Goal: Information Seeking & Learning: Check status

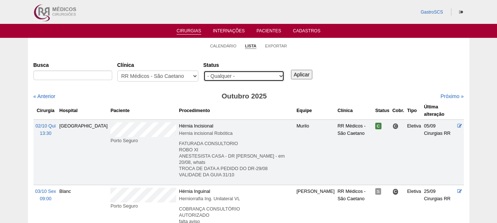
click at [239, 73] on select "- Qualquer - Reservada Confirmada Suspensa Cancelada" at bounding box center [243, 76] width 81 height 11
select select "conf"
click at [203, 71] on select "- Qualquer - Reservada Confirmada Suspensa Cancelada" at bounding box center [243, 76] width 81 height 11
click at [298, 72] on input "Aplicar" at bounding box center [302, 75] width 22 height 10
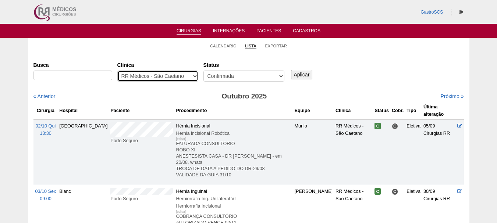
drag, startPoint x: 0, startPoint y: 0, endPoint x: 186, endPoint y: 73, distance: 199.9
click at [186, 73] on select "- Qualquer - 6R Alphaville Assunção Bartira Brasil Christovão da Gama Cruz Azul…" at bounding box center [157, 76] width 81 height 11
select select "53"
click at [117, 71] on select "- Qualquer - 6R Alphaville Assunção Bartira Brasil Christovão da Gama Cruz Azul…" at bounding box center [157, 76] width 81 height 11
click at [304, 73] on input "Aplicar" at bounding box center [302, 75] width 22 height 10
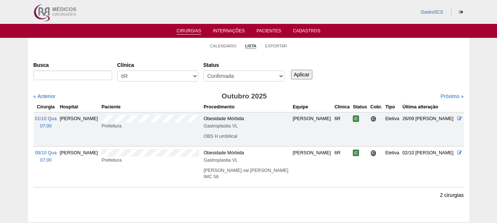
click at [358, 193] on div "Busca [GEOGRAPHIC_DATA] - Qualquer - 6R Alphaville Assunção Bartira Brasil Chri…" at bounding box center [248, 131] width 430 height 145
click at [180, 81] on select "- Qualquer - 6R Alphaville Assunção Bartira Brasil Christovão da Gama Cruz Azul…" at bounding box center [157, 76] width 81 height 11
select select "40"
click at [117, 71] on select "- Qualquer - 6R Alphaville Assunção Bartira Brasil Christovão da Gama Cruz Azul…" at bounding box center [157, 76] width 81 height 11
click at [297, 73] on input "Aplicar" at bounding box center [302, 75] width 22 height 10
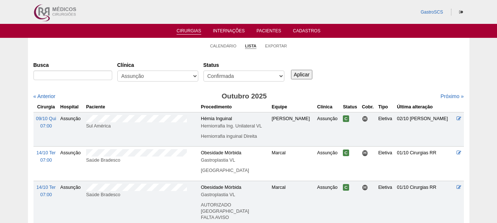
click at [147, 69] on div "Clínica - Qualquer - 6R Alphaville Assunção Bartira Brasil Christovão da Gama C…" at bounding box center [160, 72] width 86 height 26
click at [147, 72] on select "- Qualquer - 6R Alphaville Assunção Bartira Brasil Christovão da Gama Cruz Azul…" at bounding box center [157, 76] width 81 height 11
select select "50"
click at [117, 71] on select "- Qualquer - 6R Alphaville Assunção Bartira Brasil Christovão da Gama Cruz Azul…" at bounding box center [157, 76] width 81 height 11
click at [294, 76] on input "Aplicar" at bounding box center [302, 75] width 22 height 10
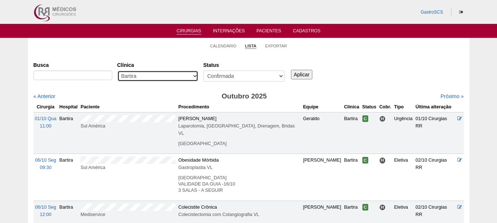
click at [143, 79] on select "- Qualquer - 6R Alphaville Assunção Bartira Brasil Christovão da Gama Cruz Azul…" at bounding box center [157, 76] width 81 height 11
select select "53"
click at [117, 71] on select "- Qualquer - 6R Alphaville Assunção Bartira Brasil Christovão da Gama Cruz Azul…" at bounding box center [157, 76] width 81 height 11
click at [302, 68] on div "Aplicar" at bounding box center [305, 69] width 30 height 20
click at [301, 74] on input "Aplicar" at bounding box center [302, 75] width 22 height 10
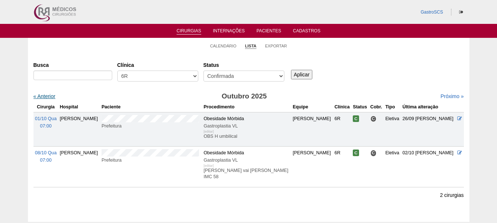
drag, startPoint x: 0, startPoint y: 0, endPoint x: 43, endPoint y: 97, distance: 106.4
click at [43, 97] on link "« Anterior" at bounding box center [44, 96] width 22 height 6
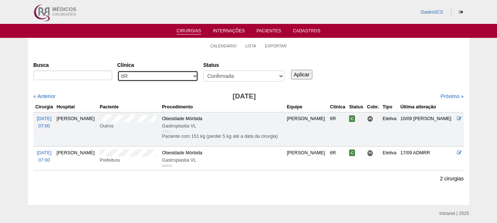
click at [151, 73] on select "- Qualquer - 6R Alphaville Assunção Bartira Brasil Christovão da Gama Cruz Azul…" at bounding box center [157, 76] width 81 height 11
select select "40"
click at [117, 71] on select "- Qualquer - 6R Alphaville Assunção Bartira Brasil Christovão da Gama Cruz Azul…" at bounding box center [157, 76] width 81 height 11
click at [297, 75] on input "Aplicar" at bounding box center [302, 75] width 22 height 10
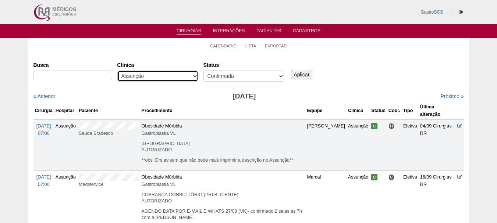
click at [164, 75] on select "- Qualquer - 6R Alphaville Assunção Bartira Brasil Christovão da Gama Cruz Azul…" at bounding box center [157, 76] width 81 height 11
click at [117, 71] on select "- Qualquer - 6R Alphaville Assunção Bartira Brasil Christovão da Gama Cruz Azul…" at bounding box center [157, 76] width 81 height 11
click at [440, 96] on link "Próximo »" at bounding box center [451, 96] width 23 height 6
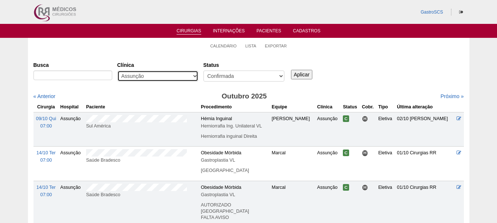
click at [163, 77] on select "- Qualquer - 6R Alphaville Assunção Bartira Brasil Christovão da Gama Cruz Azul…" at bounding box center [157, 76] width 81 height 11
select select "50"
click at [117, 71] on select "- Qualquer - 6R Alphaville Assunção Bartira Brasil Christovão da Gama Cruz Azul…" at bounding box center [157, 76] width 81 height 11
click at [298, 77] on input "Aplicar" at bounding box center [302, 75] width 22 height 10
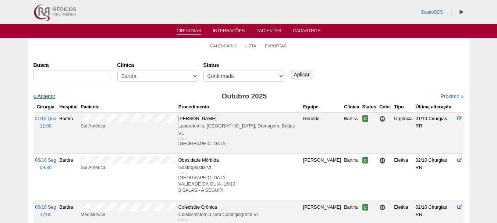
click at [47, 95] on link "« Anterior" at bounding box center [44, 96] width 22 height 6
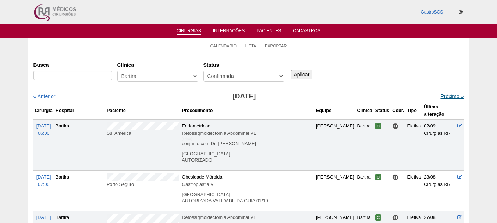
click at [440, 95] on link "Próximo »" at bounding box center [451, 96] width 23 height 6
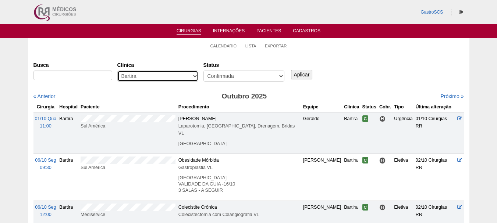
click at [145, 74] on select "- Qualquer - 6R Alphaville Assunção Bartira Brasil Christovão da Gama Cruz Azul…" at bounding box center [157, 76] width 81 height 11
select select "37"
click at [117, 71] on select "- Qualquer - 6R Alphaville Assunção Bartira Brasil Christovão da Gama Cruz Azul…" at bounding box center [157, 76] width 81 height 11
click at [300, 75] on input "Aplicar" at bounding box center [302, 75] width 22 height 10
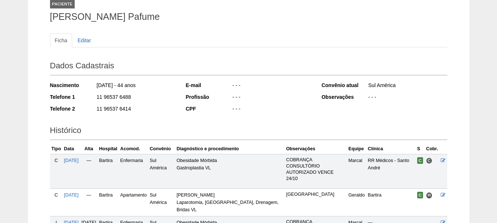
scroll to position [159, 0]
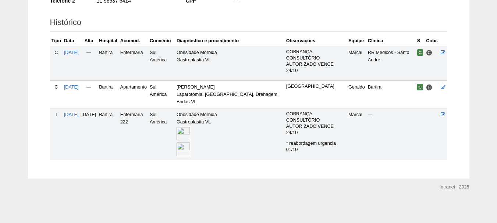
click at [190, 151] on img at bounding box center [184, 150] width 14 height 14
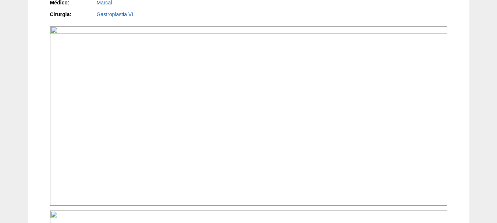
scroll to position [331, 0]
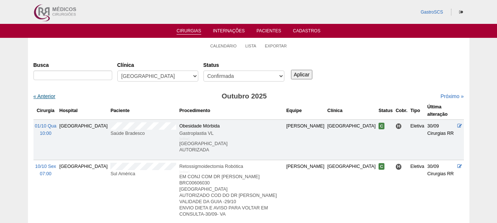
click at [42, 96] on link "« Anterior" at bounding box center [44, 96] width 22 height 6
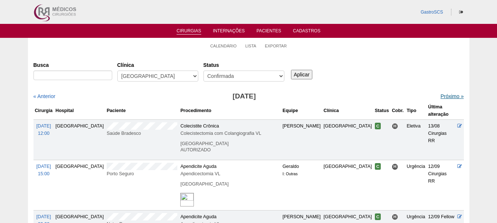
click at [440, 96] on link "Próximo »" at bounding box center [451, 96] width 23 height 6
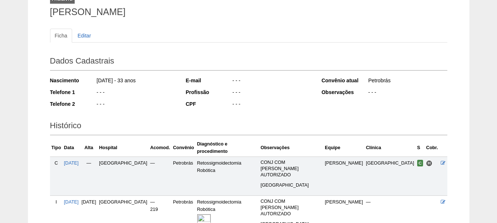
scroll to position [110, 0]
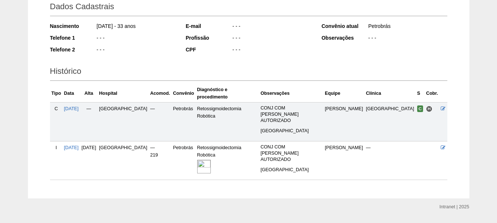
click at [211, 160] on img at bounding box center [204, 167] width 14 height 14
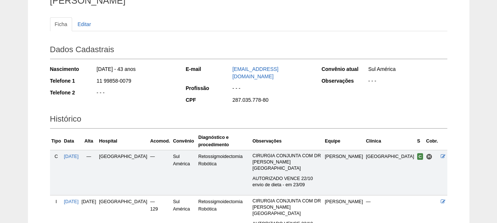
scroll to position [110, 0]
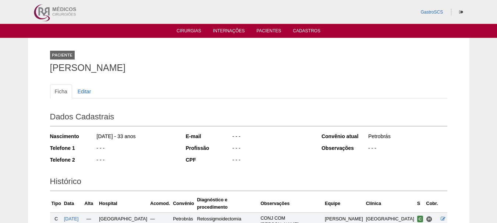
scroll to position [110, 0]
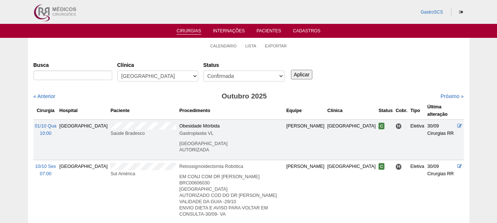
click at [306, 72] on input "Aplicar" at bounding box center [302, 75] width 22 height 10
click at [177, 77] on select "- Qualquer - 6R Alphaville Assunção Bartira Brasil Christovão da Gama Cruz Azul…" at bounding box center [157, 76] width 81 height 11
select select "73"
click at [117, 71] on select "- Qualquer - 6R Alphaville Assunção Bartira Brasil Christovão da Gama Cruz Azul…" at bounding box center [157, 76] width 81 height 11
click at [303, 79] on div "Busca Clínica - Qualquer - 6R Alphaville Assunção Bartira Brasil Christovão da …" at bounding box center [248, 72] width 430 height 26
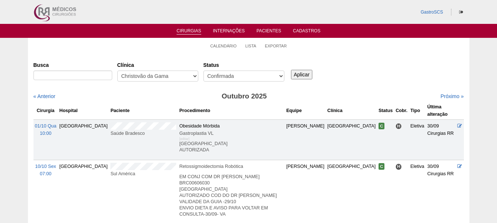
click at [303, 77] on input "Aplicar" at bounding box center [302, 75] width 22 height 10
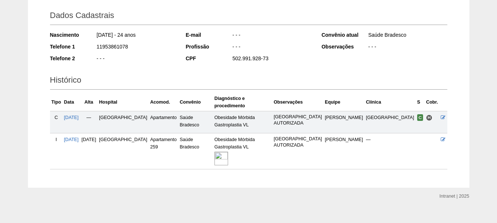
scroll to position [103, 0]
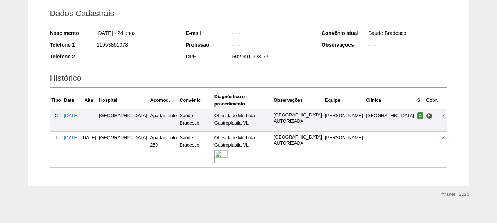
click at [228, 150] on img at bounding box center [221, 157] width 14 height 14
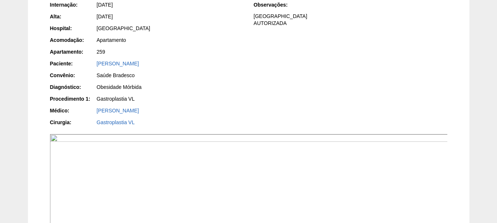
scroll to position [110, 0]
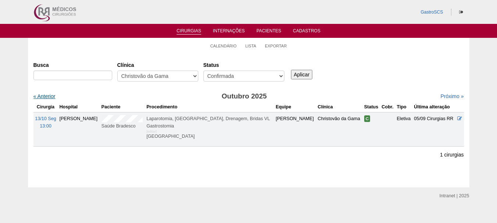
click at [42, 96] on link "« Anterior" at bounding box center [44, 96] width 22 height 6
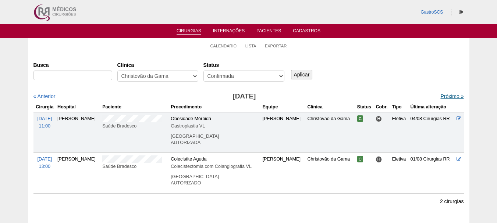
click at [440, 96] on link "Próximo »" at bounding box center [451, 96] width 23 height 6
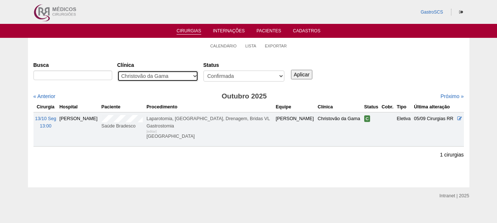
click at [144, 79] on select "- Qualquer - 6R Alphaville Assunção Bartira Brasil Christovão da Gama Cruz Azul…" at bounding box center [157, 76] width 81 height 11
select select "72"
click at [117, 71] on select "- Qualquer - 6R Alphaville Assunção Bartira Brasil Christovão da Gama Cruz Azul…" at bounding box center [157, 76] width 81 height 11
click at [305, 74] on input "Aplicar" at bounding box center [302, 75] width 22 height 10
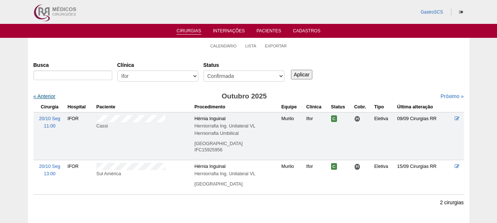
click at [49, 95] on link "« Anterior" at bounding box center [44, 96] width 22 height 6
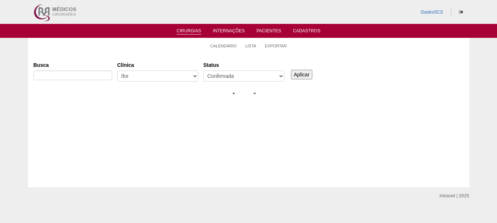
scroll to position [7, 0]
click at [155, 76] on select "- Qualquer - 6R Alphaville Assunção Bartira Brasil Christovão da Gama Cruz Azul…" at bounding box center [157, 76] width 81 height 11
select select "57"
click at [117, 71] on select "- Qualquer - 6R Alphaville Assunção Bartira Brasil Christovão da Gama Cruz Azul…" at bounding box center [157, 76] width 81 height 11
click at [292, 74] on input "Aplicar" at bounding box center [302, 75] width 22 height 10
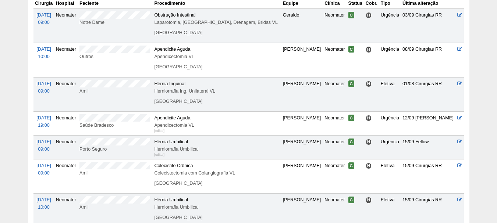
scroll to position [4, 0]
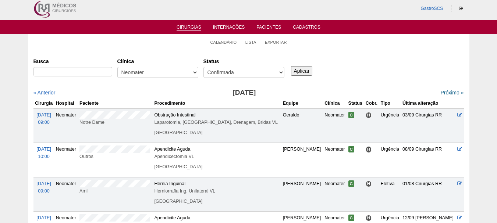
click at [447, 93] on link "Próximo »" at bounding box center [451, 93] width 23 height 6
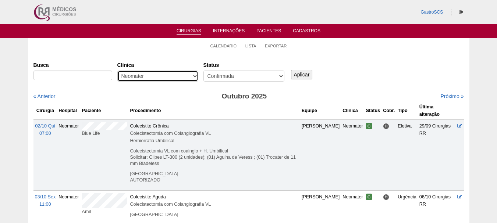
click at [146, 74] on select "- Qualquer - 6R Alphaville Assunção Bartira Brasil Christovão da Gama Cruz Azul…" at bounding box center [157, 76] width 81 height 11
select select "24"
click at [117, 71] on select "- Qualquer - 6R Alphaville Assunção Bartira Brasil Christovão da Gama Cruz Azul…" at bounding box center [157, 76] width 81 height 11
click at [302, 75] on input "Aplicar" at bounding box center [302, 75] width 22 height 10
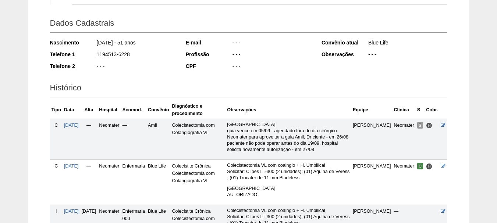
scroll to position [167, 0]
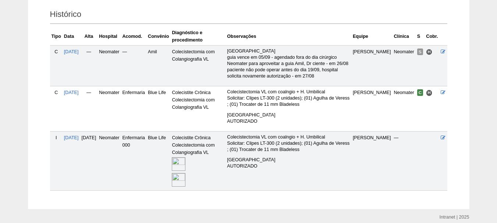
click at [185, 169] on img at bounding box center [179, 164] width 14 height 14
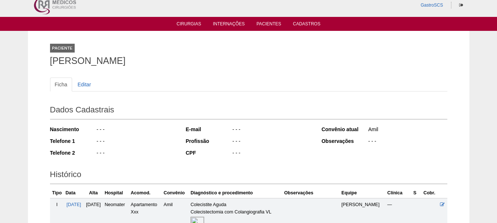
scroll to position [117, 0]
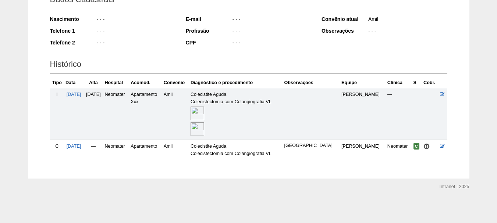
click at [204, 114] on img at bounding box center [198, 114] width 14 height 14
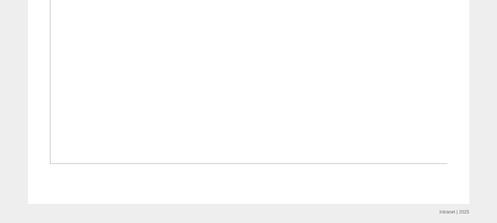
scroll to position [625, 0]
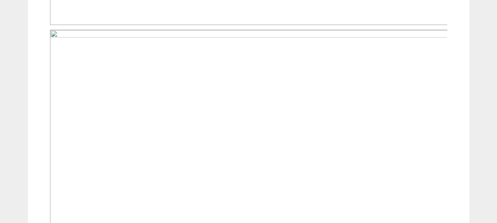
scroll to position [625, 0]
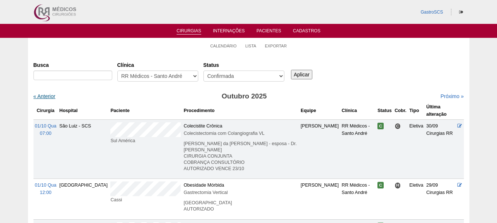
click at [47, 94] on link "« Anterior" at bounding box center [44, 96] width 22 height 6
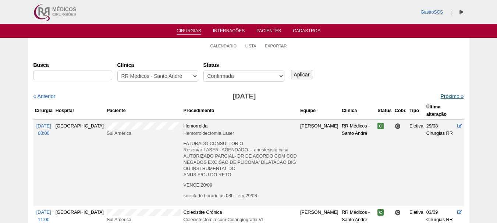
click at [446, 96] on link "Próximo »" at bounding box center [451, 96] width 23 height 6
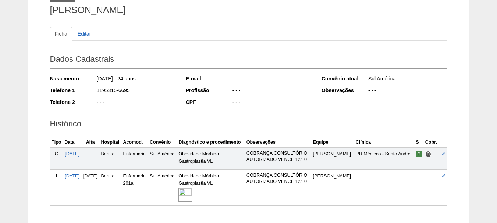
scroll to position [103, 0]
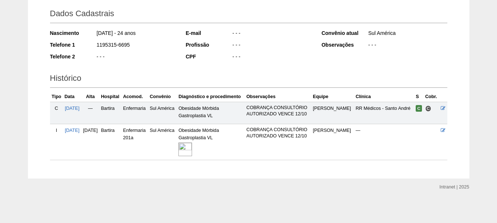
click at [192, 149] on img at bounding box center [185, 150] width 14 height 14
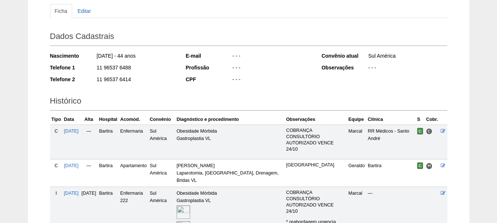
scroll to position [147, 0]
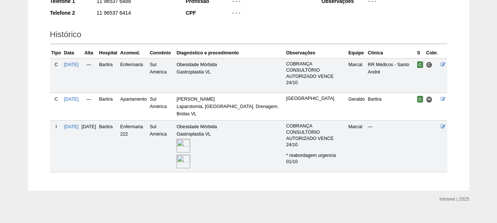
click at [190, 145] on img at bounding box center [184, 146] width 14 height 14
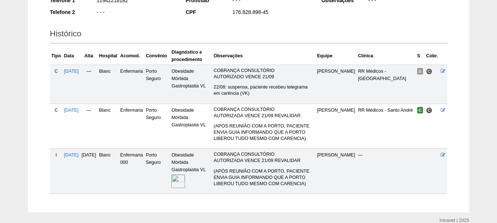
scroll to position [182, 0]
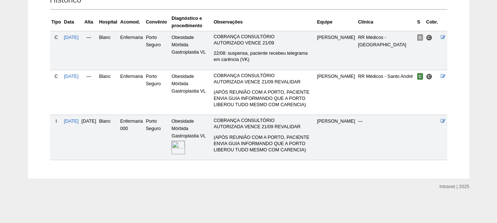
click at [185, 141] on img at bounding box center [178, 148] width 14 height 14
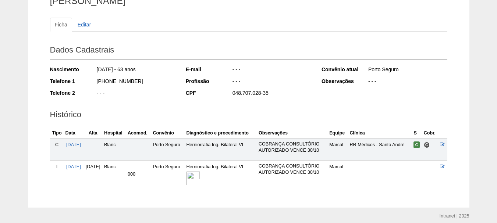
scroll to position [96, 0]
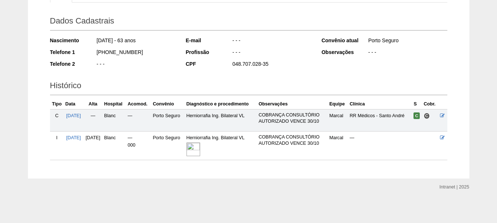
click at [200, 150] on img at bounding box center [194, 150] width 14 height 14
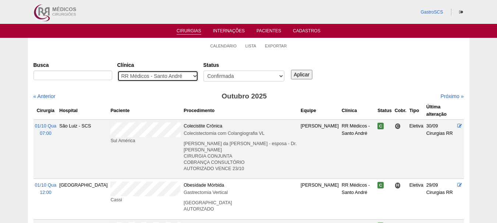
click at [175, 74] on select "- Qualquer - 6R Alphaville Assunção Bartira Brasil Christovão da Gama Cruz Azul…" at bounding box center [157, 76] width 81 height 11
select select "25"
click at [117, 71] on select "- Qualquer - 6R Alphaville Assunção Bartira Brasil Christovão da Gama Cruz Azul…" at bounding box center [157, 76] width 81 height 11
click at [298, 74] on input "Aplicar" at bounding box center [302, 75] width 22 height 10
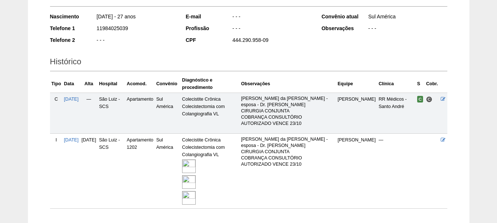
scroll to position [147, 0]
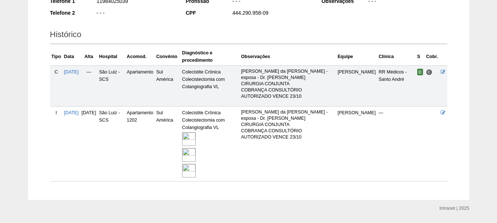
click at [196, 164] on img at bounding box center [189, 171] width 14 height 14
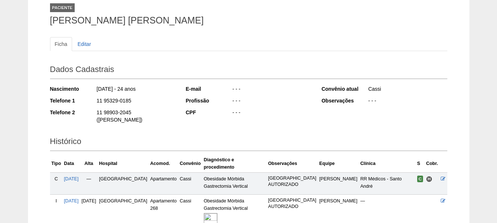
scroll to position [103, 0]
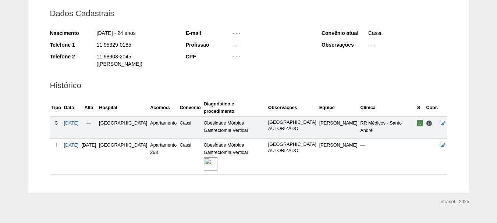
click at [213, 157] on img at bounding box center [211, 164] width 14 height 14
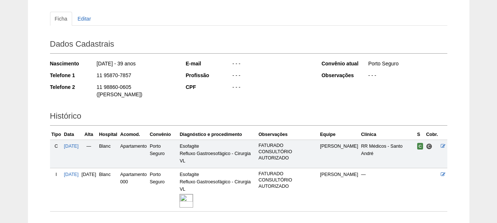
scroll to position [116, 0]
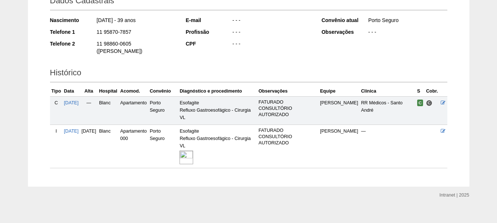
click at [193, 153] on img at bounding box center [187, 158] width 14 height 14
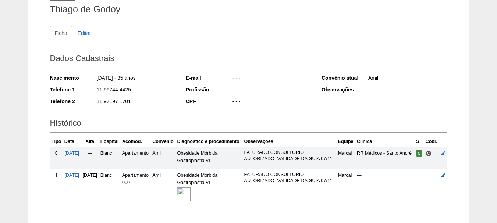
scroll to position [117, 0]
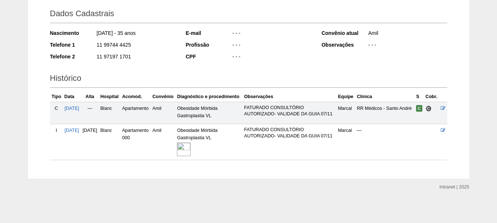
click at [191, 153] on img at bounding box center [184, 150] width 14 height 14
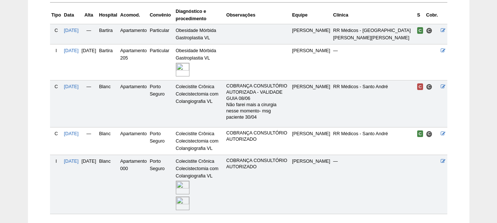
scroll to position [230, 0]
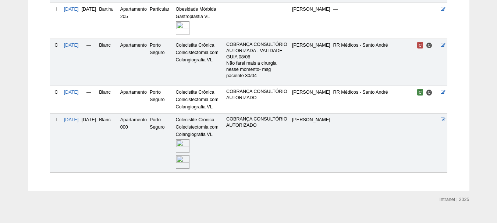
click at [189, 155] on img at bounding box center [183, 162] width 14 height 14
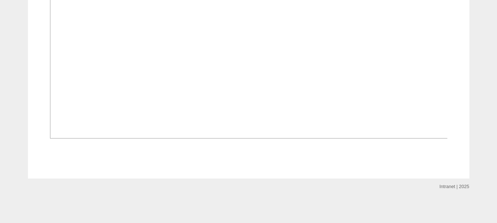
scroll to position [418, 0]
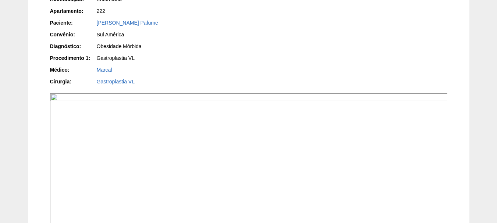
scroll to position [74, 0]
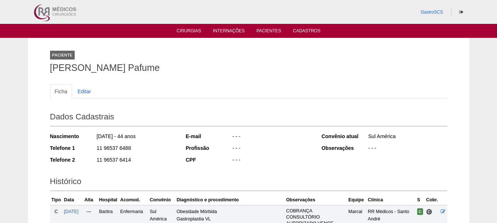
scroll to position [146, 0]
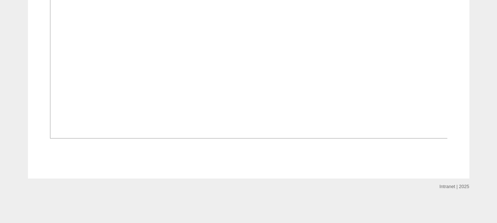
scroll to position [615, 0]
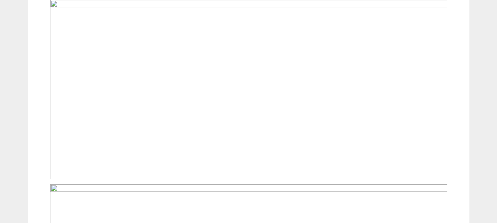
scroll to position [405, 0]
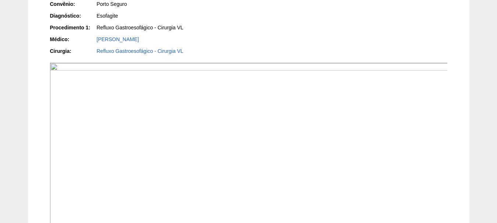
scroll to position [74, 0]
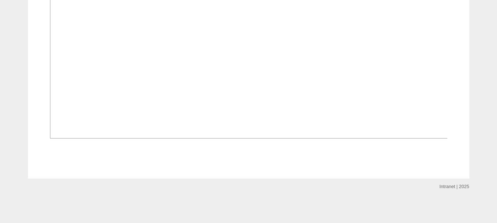
scroll to position [699, 0]
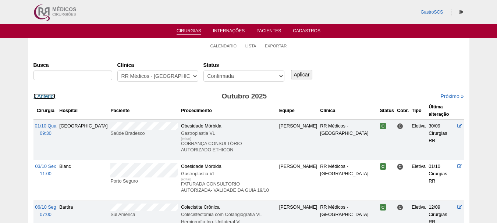
click at [45, 94] on link "« Anterior" at bounding box center [44, 96] width 22 height 6
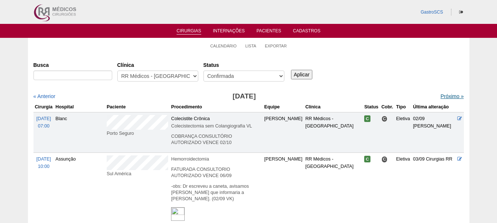
click at [440, 95] on link "Próximo »" at bounding box center [451, 96] width 23 height 6
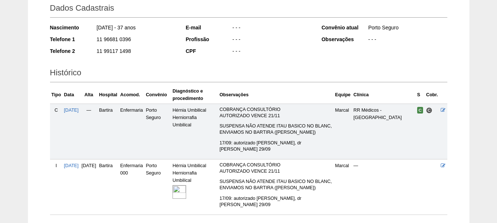
scroll to position [164, 0]
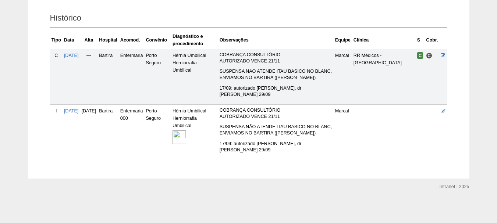
click at [186, 138] on img at bounding box center [180, 138] width 14 height 14
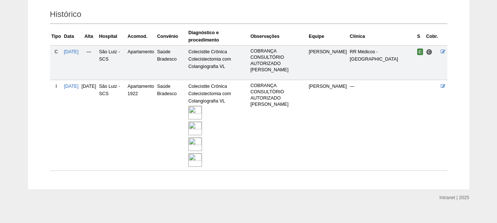
scroll to position [178, 0]
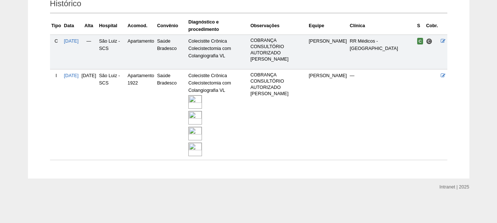
click at [202, 149] on img at bounding box center [195, 150] width 14 height 14
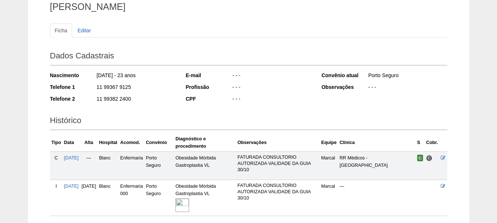
scroll to position [117, 0]
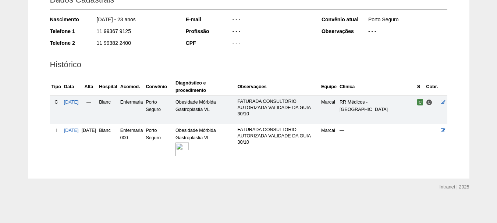
click at [189, 152] on img at bounding box center [182, 150] width 14 height 14
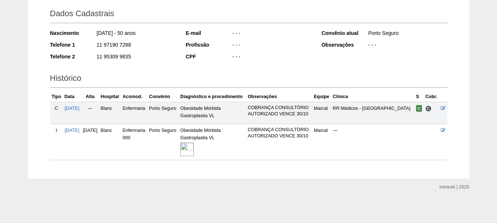
scroll to position [123, 0]
click at [194, 149] on img at bounding box center [187, 150] width 14 height 14
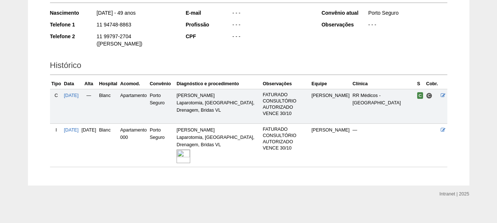
scroll to position [131, 0]
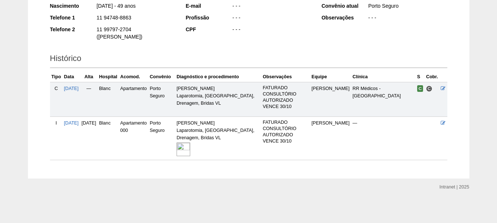
click at [190, 150] on img at bounding box center [184, 150] width 14 height 14
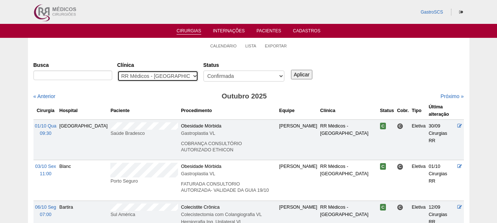
click at [182, 72] on select "- Qualquer - 6R Alphaville Assunção Bartira Brasil Christovão da Gama Cruz Azul…" at bounding box center [157, 76] width 81 height 11
select select "22"
click at [117, 71] on select "- Qualquer - 6R Alphaville Assunção Bartira Brasil Christovão da Gama Cruz Azul…" at bounding box center [157, 76] width 81 height 11
click at [305, 75] on input "Aplicar" at bounding box center [302, 75] width 22 height 10
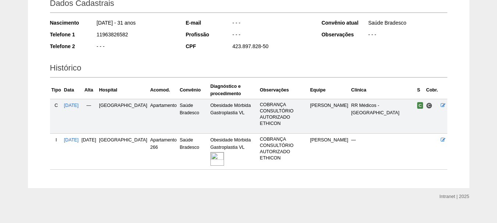
scroll to position [117, 0]
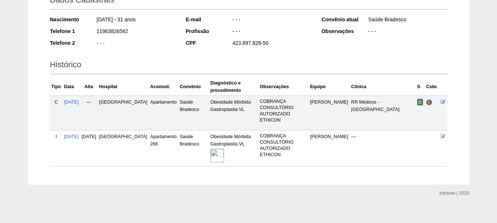
click at [210, 150] on img at bounding box center [217, 156] width 14 height 14
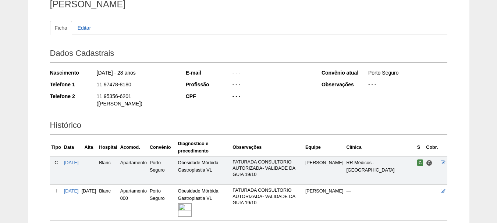
scroll to position [117, 0]
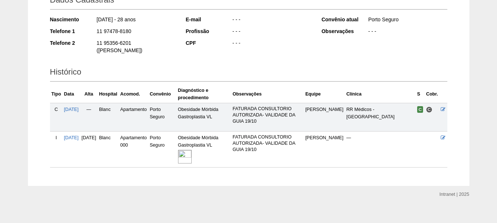
click at [192, 150] on img at bounding box center [185, 157] width 14 height 14
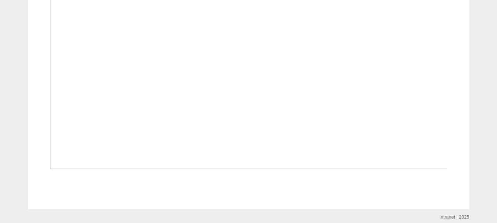
scroll to position [74, 0]
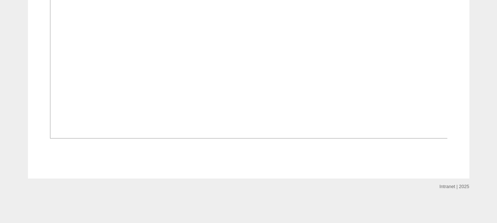
scroll to position [1682, 0]
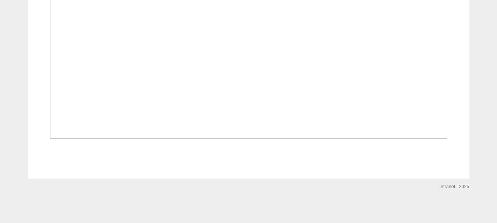
scroll to position [478, 0]
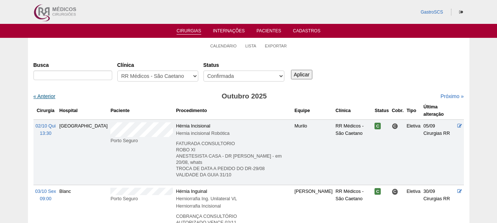
click at [42, 97] on link "« Anterior" at bounding box center [44, 96] width 22 height 6
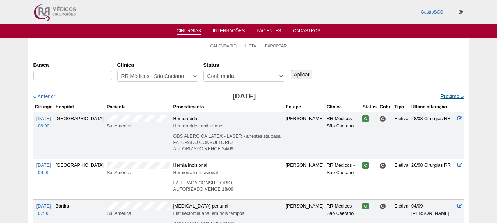
click at [440, 97] on link "Próximo »" at bounding box center [451, 96] width 23 height 6
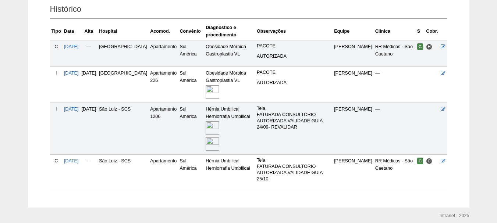
scroll to position [195, 0]
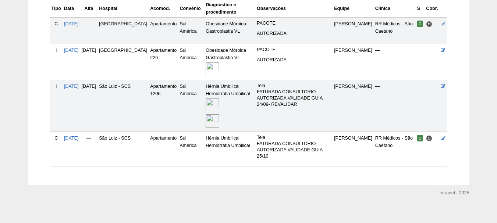
click at [206, 119] on img at bounding box center [213, 121] width 14 height 14
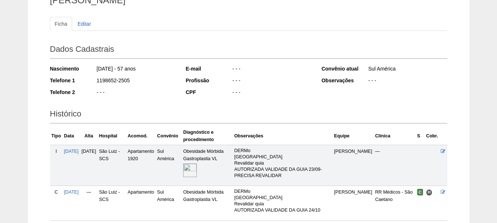
scroll to position [128, 0]
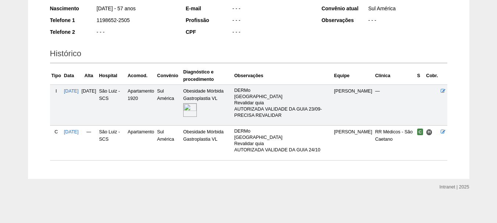
click at [197, 111] on img at bounding box center [190, 110] width 14 height 14
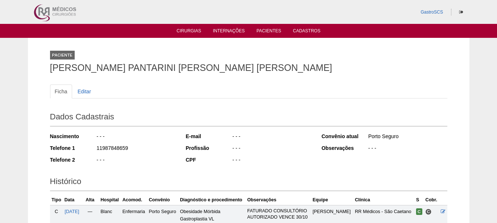
scroll to position [103, 0]
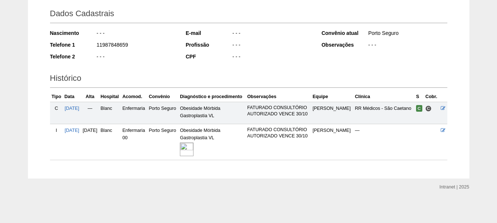
click at [194, 152] on img at bounding box center [187, 150] width 14 height 14
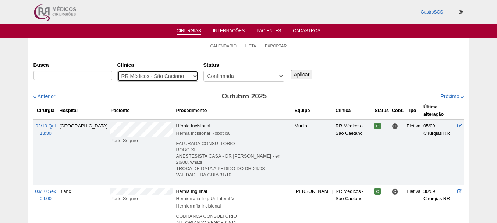
click at [156, 78] on select "- Qualquer - 6R Alphaville Assunção Bartira Brasil Christovão da Gama Cruz Azul…" at bounding box center [157, 76] width 81 height 11
select select "49"
click at [117, 71] on select "- Qualquer - 6R Alphaville Assunção Bartira Brasil Christovão da Gama Cruz Azul…" at bounding box center [157, 76] width 81 height 11
click at [305, 78] on input "Aplicar" at bounding box center [302, 75] width 22 height 10
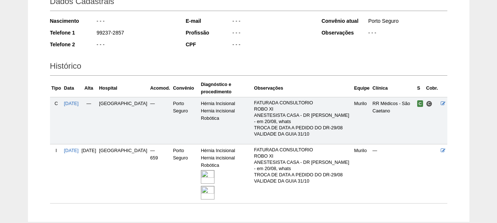
scroll to position [159, 0]
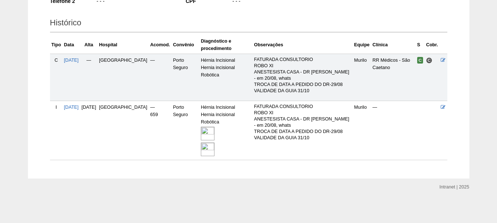
click at [204, 134] on img at bounding box center [208, 134] width 14 height 14
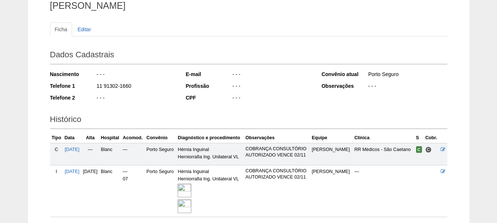
scroll to position [119, 0]
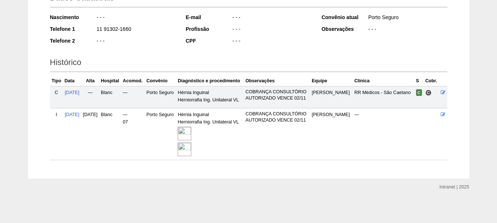
click at [207, 143] on div at bounding box center [210, 150] width 65 height 16
click at [200, 142] on div at bounding box center [210, 150] width 65 height 16
click at [191, 136] on img at bounding box center [185, 134] width 14 height 14
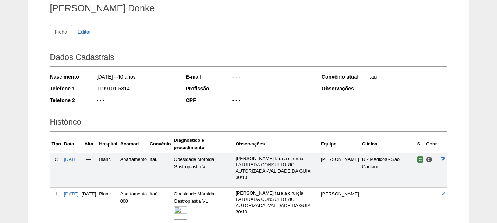
scroll to position [123, 0]
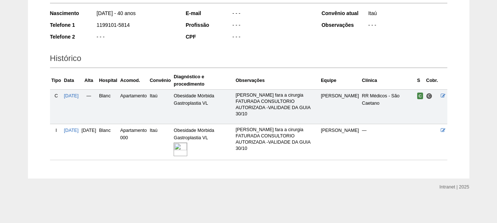
click at [187, 151] on img at bounding box center [181, 150] width 14 height 14
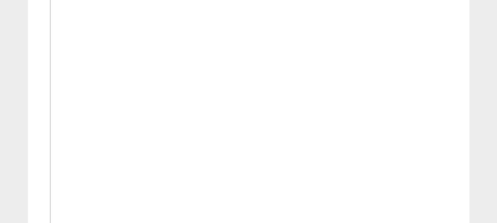
scroll to position [625, 0]
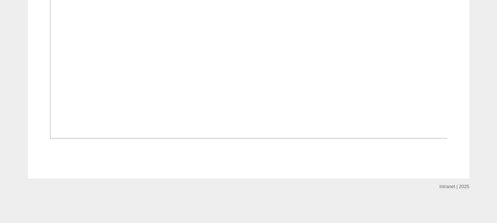
scroll to position [639, 0]
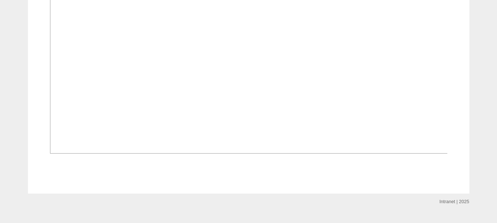
scroll to position [773, 0]
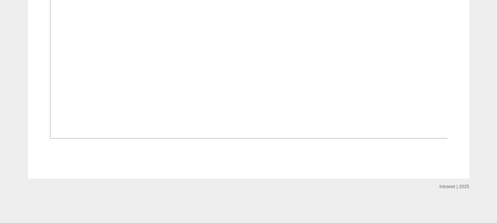
scroll to position [625, 0]
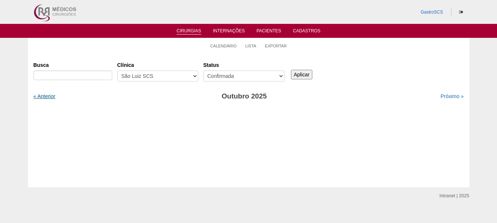
click at [46, 97] on link "« Anterior" at bounding box center [44, 96] width 22 height 6
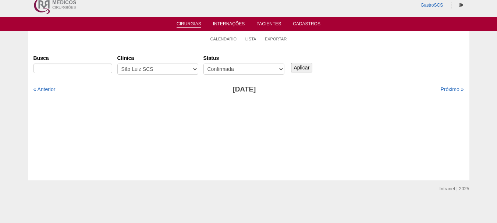
scroll to position [9, 0]
